Goal: Task Accomplishment & Management: Use online tool/utility

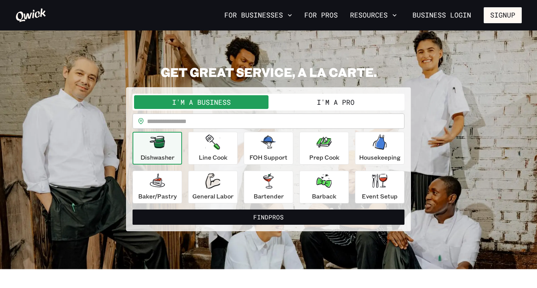
scroll to position [10, 0]
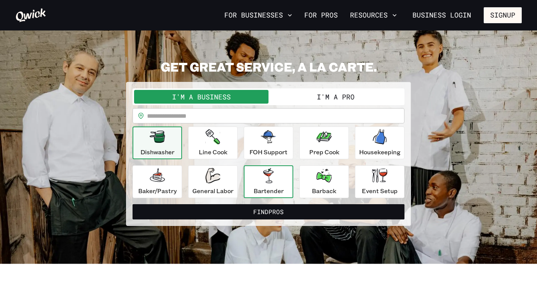
click at [260, 184] on div "Bartender" at bounding box center [268, 181] width 30 height 27
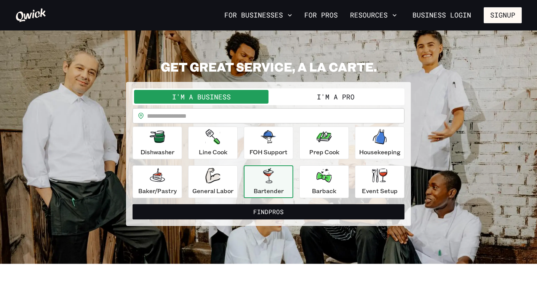
click at [322, 101] on button "I'm a Pro" at bounding box center [335, 97] width 134 height 14
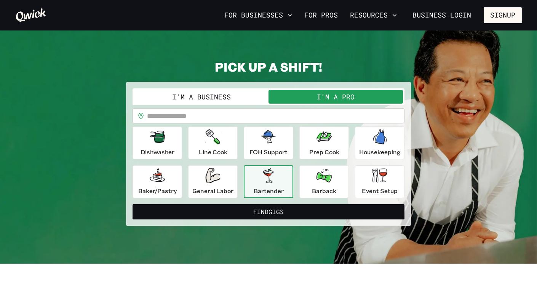
click at [264, 185] on div "Bartender" at bounding box center [268, 181] width 30 height 27
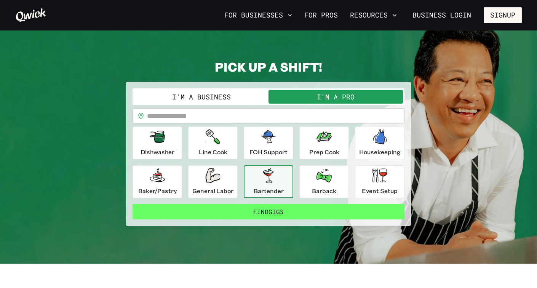
click at [272, 213] on button "Find Gigs" at bounding box center [268, 211] width 272 height 15
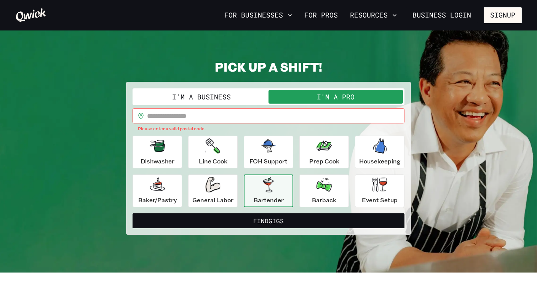
click at [174, 116] on input "text" at bounding box center [275, 115] width 257 height 15
type input "*****"
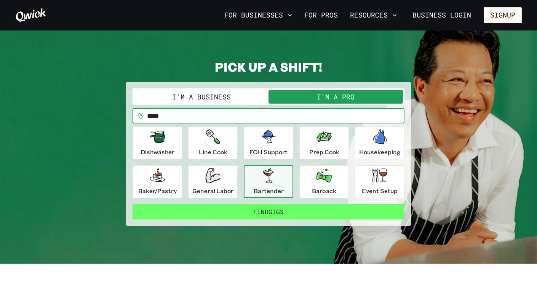
click at [271, 210] on button "Find Gigs" at bounding box center [268, 211] width 272 height 15
